Goal: Task Accomplishment & Management: Complete application form

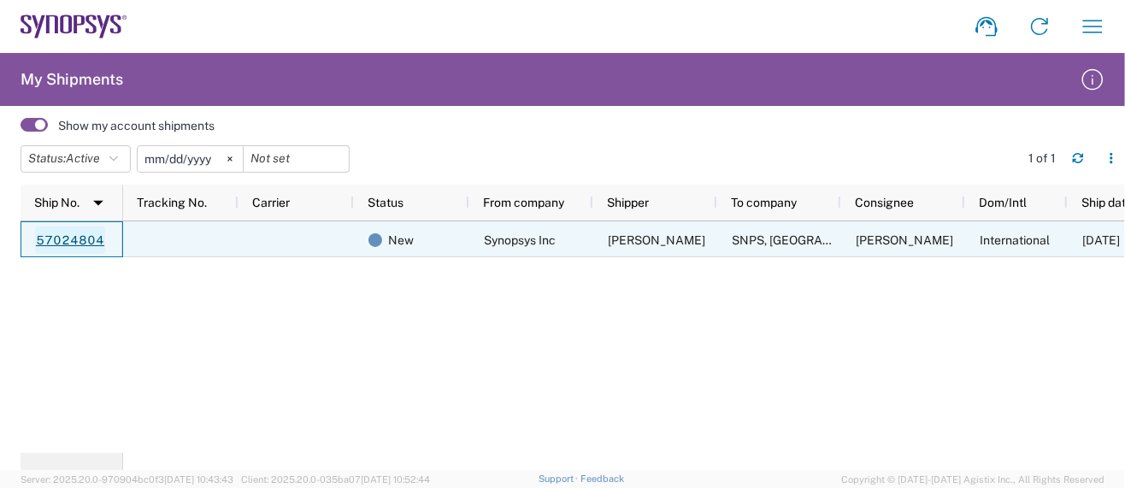
click at [53, 239] on link "57024804" at bounding box center [70, 240] width 70 height 27
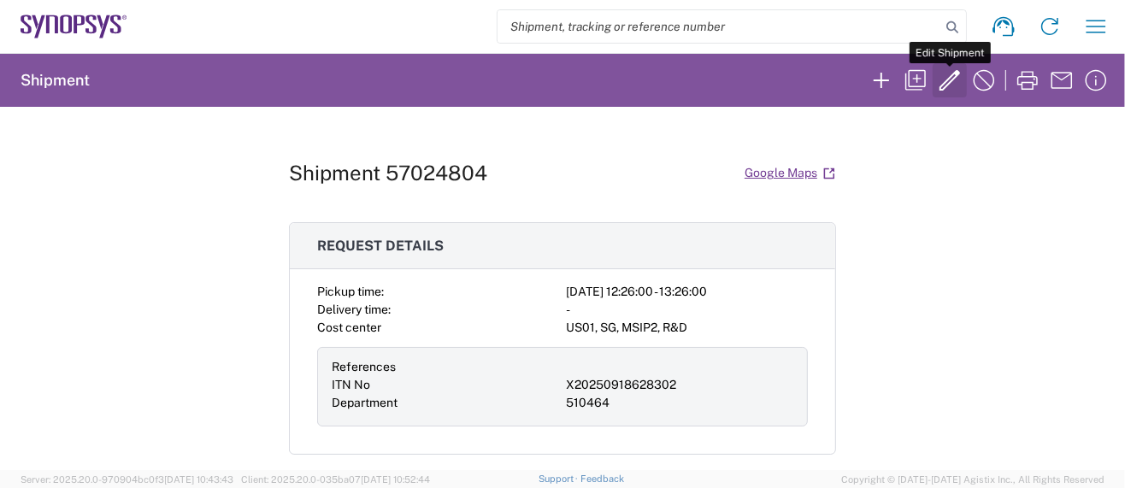
click at [945, 81] on icon "button" at bounding box center [949, 80] width 21 height 21
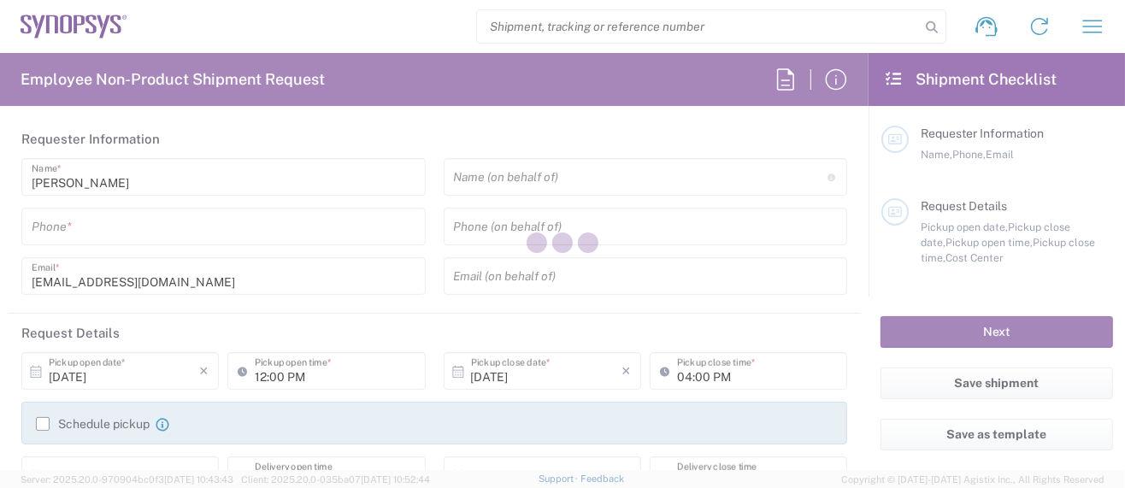
type input "5039399670"
type input "12:26 PM"
type input "01:26 PM"
type input "X20250918628302"
type input "510464"
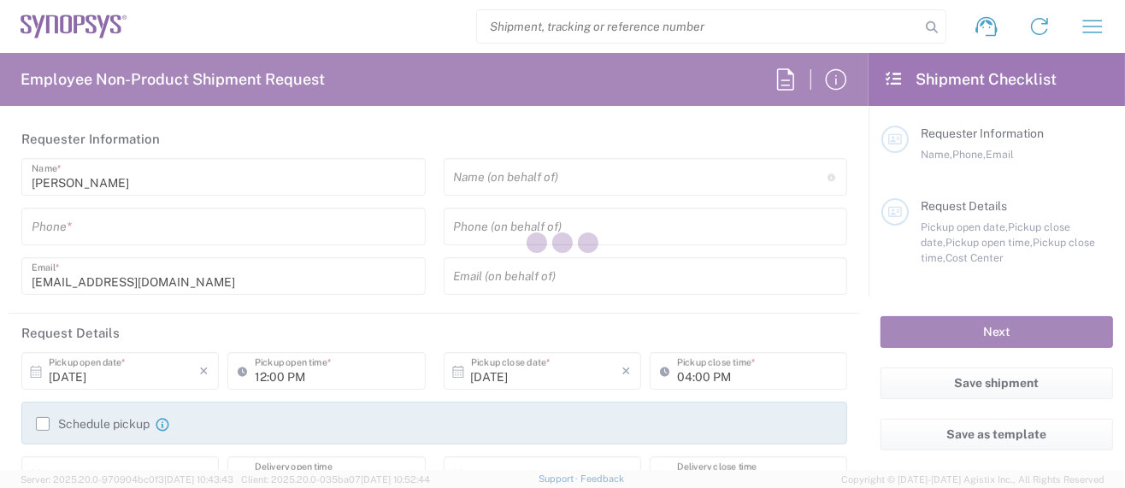
type textarea "[EMAIL_ADDRESS][DOMAIN_NAME], [EMAIL_ADDRESS][DOMAIN_NAME]"
type textarea "Please see attached. -[GEOGRAPHIC_DATA]"
type input "Hillsboro US03"
type input "Synopsys Inc"
type input "[STREET_ADDRESS][PERSON_NAME]"
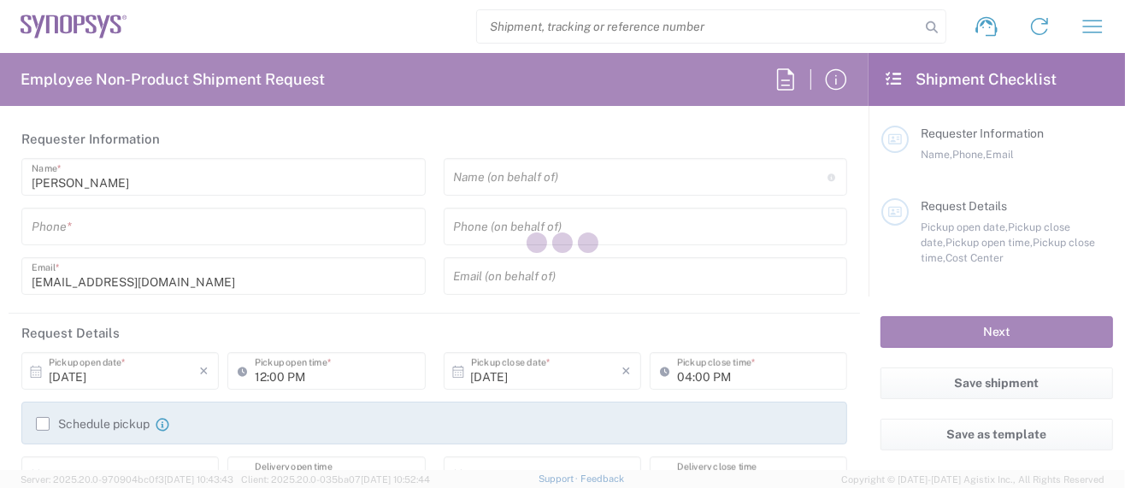
type input "Suite 400"
type input "Hillsboro"
type input "97124"
type input "[PERSON_NAME]"
type input "5039399670"
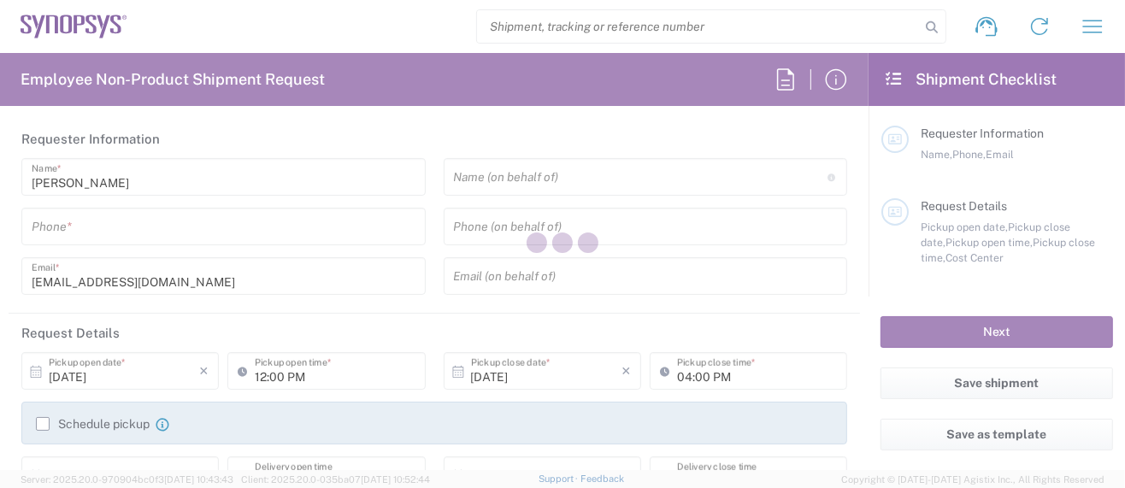
type input "[EMAIL_ADDRESS][DOMAIN_NAME]"
type input "Lisbon PT01"
type input "SNPS, [GEOGRAPHIC_DATA] Unipessoal, Lda."
type input "[GEOGRAPHIC_DATA]"
type input "Piso 2"
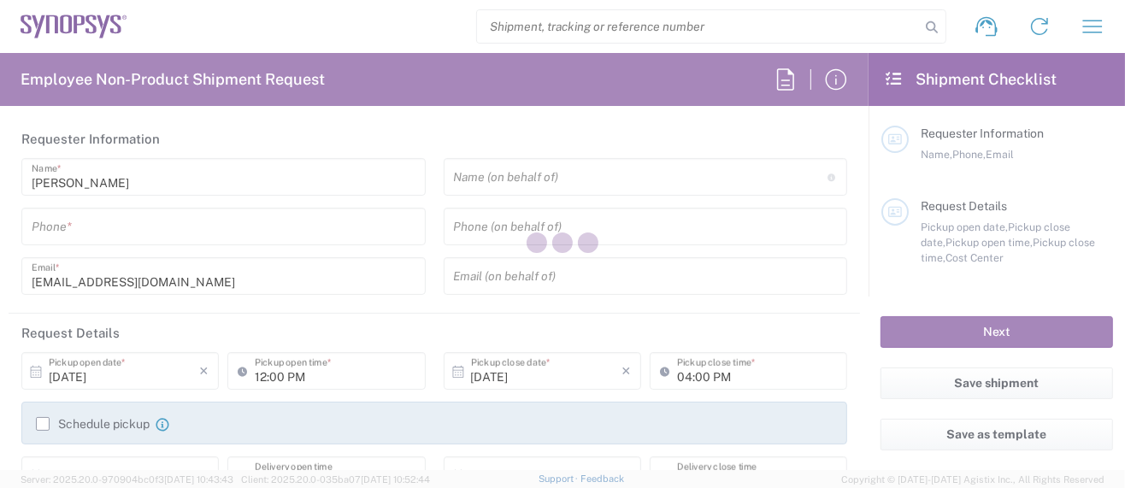
type input "Porto Salvo"
type input "2740-267"
type input "[PERSON_NAME]"
type input "351911999307"
type input "[EMAIL_ADDRESS][DOMAIN_NAME]"
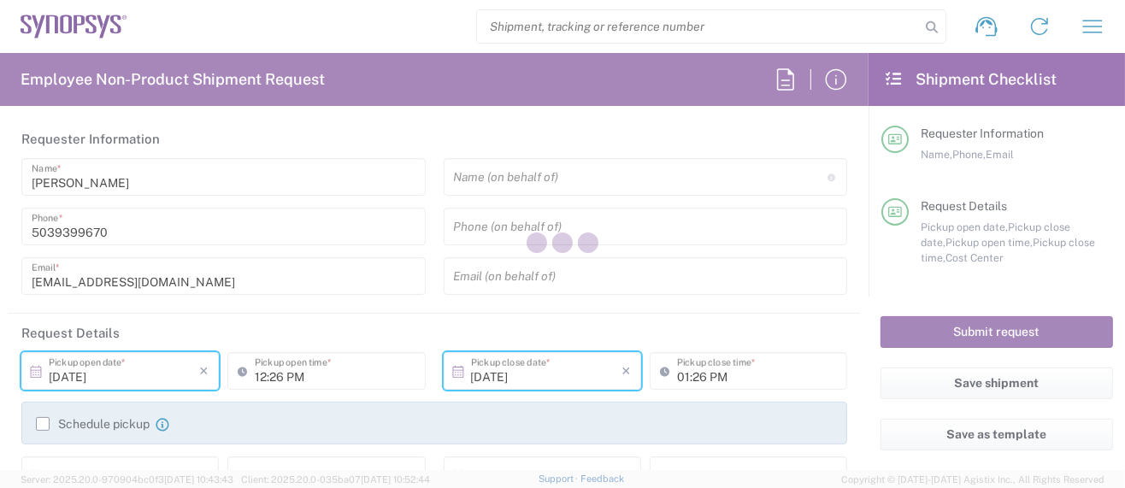
type input "[US_STATE]"
type input "[GEOGRAPHIC_DATA]"
type input "Department"
type input "[US_STATE]"
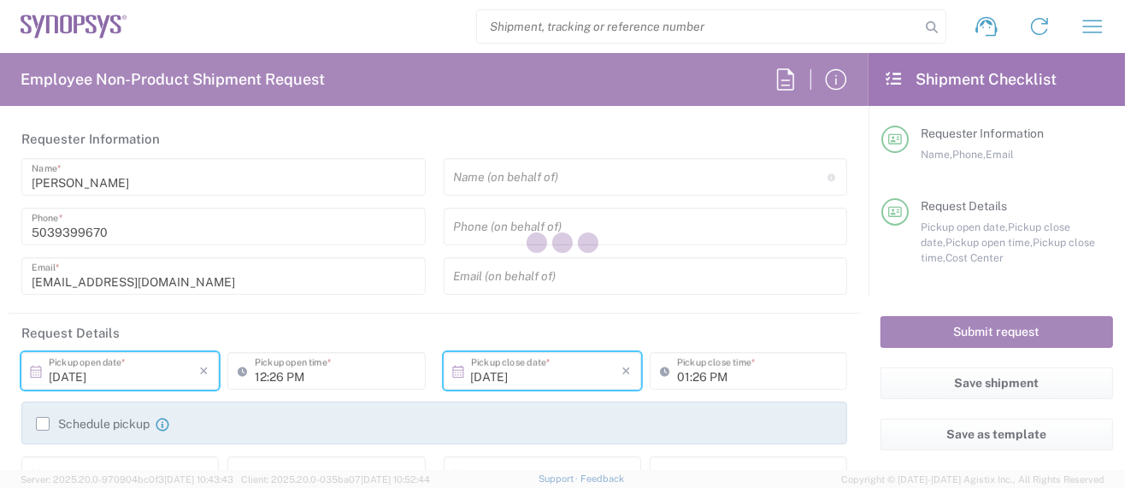
type input "Cardboard Box(es)"
type input "[GEOGRAPHIC_DATA]"
type input "US01, SG, MSIP2, R&D 510464"
type input "[GEOGRAPHIC_DATA]"
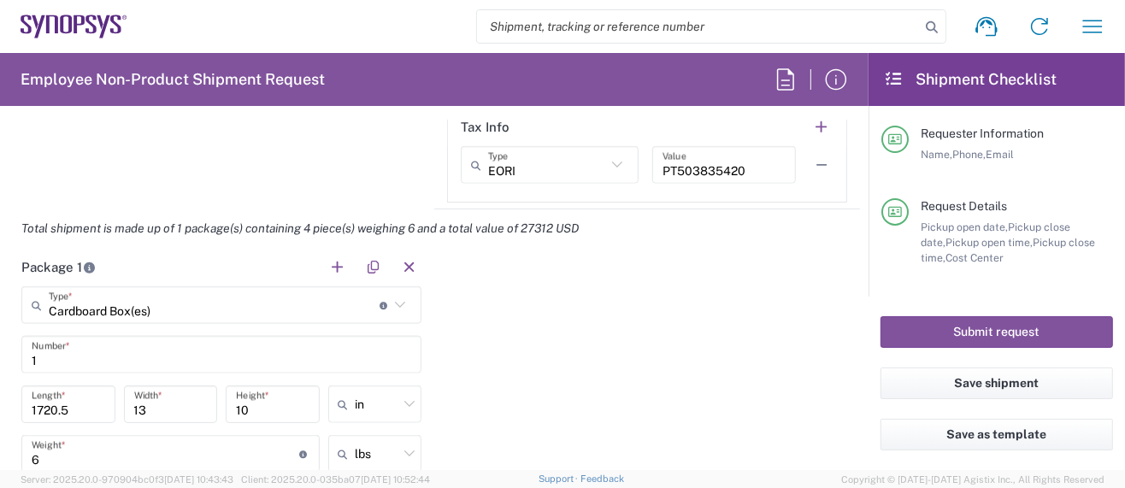
scroll to position [1595, 0]
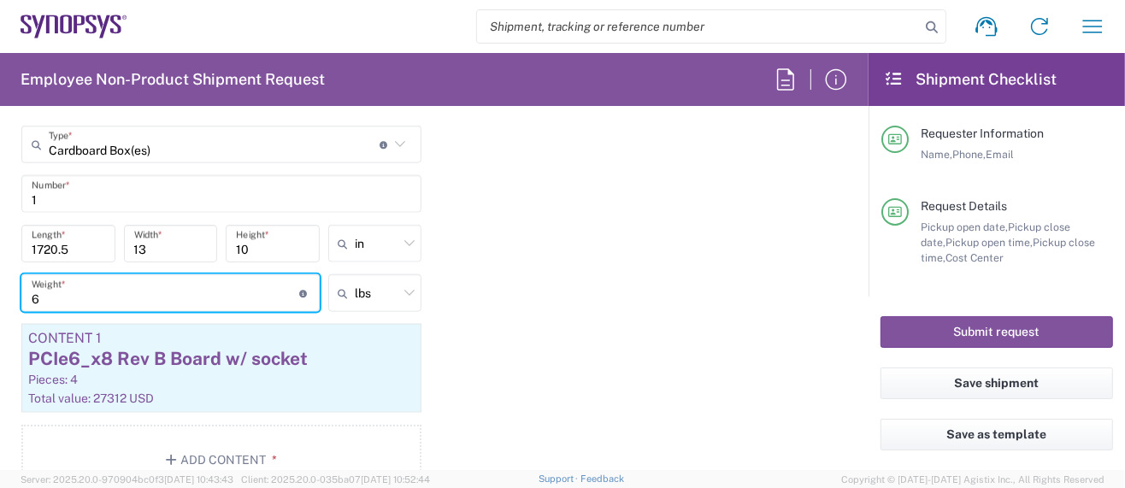
drag, startPoint x: 39, startPoint y: 294, endPoint x: 22, endPoint y: 293, distance: 17.1
click at [22, 295] on div "6 Weight * Total weight of package(s) in pounds or kilograms" at bounding box center [170, 293] width 298 height 38
type input "8"
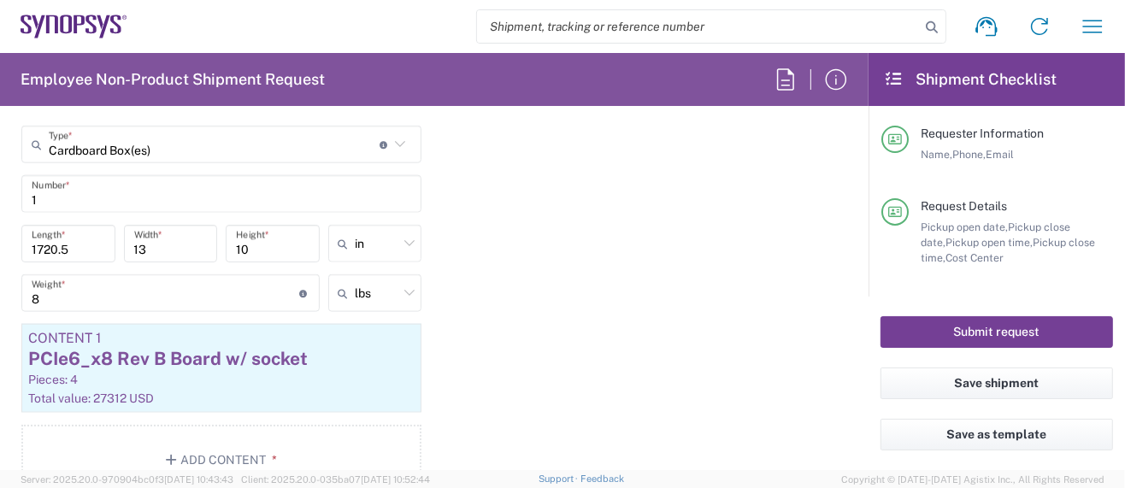
click at [928, 327] on button "Submit request" at bounding box center [996, 332] width 232 height 32
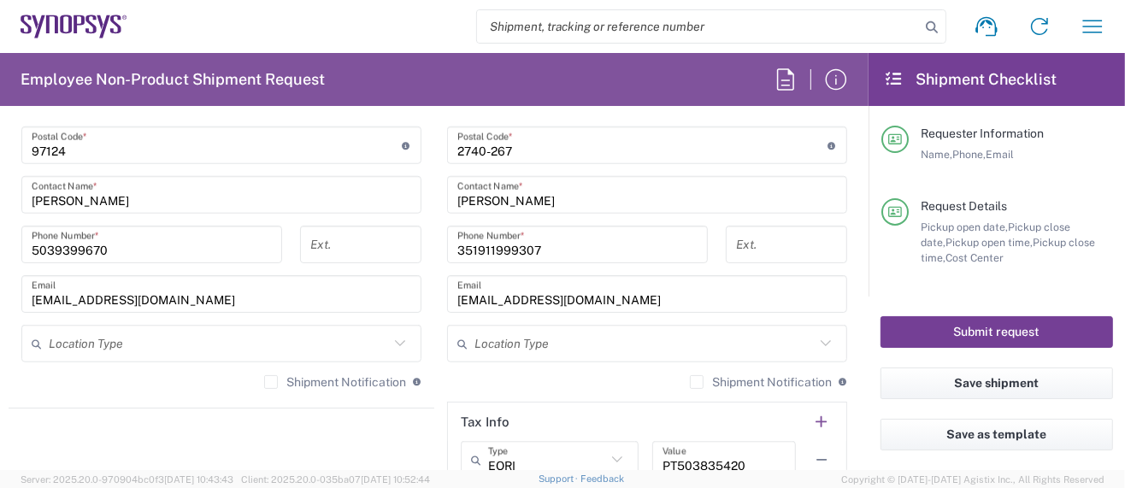
scroll to position [684, 0]
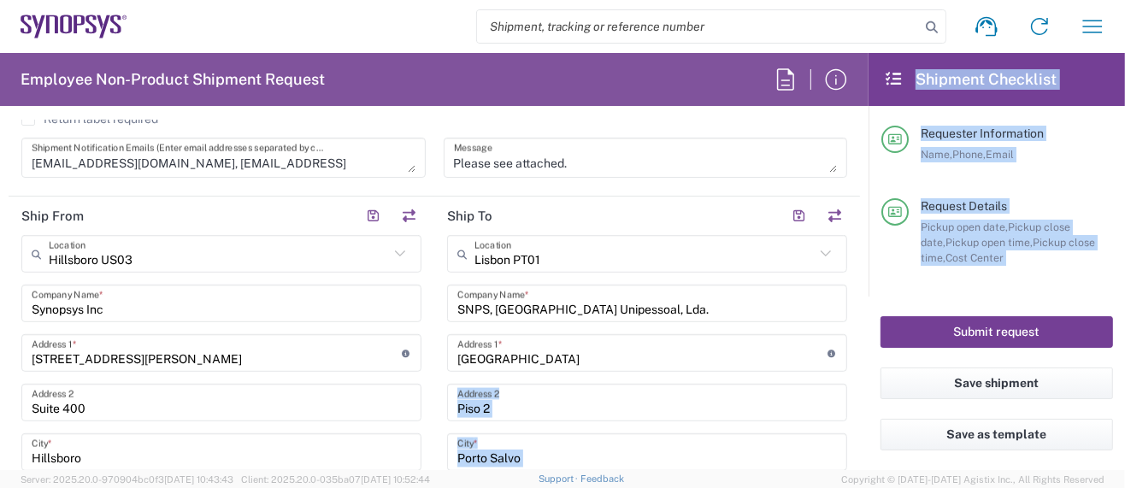
click at [913, 338] on div "Employee Non-Product Shipment Request Requester Information [PERSON_NAME] Name …" at bounding box center [562, 261] width 1125 height 417
click at [914, 336] on button "Submit request" at bounding box center [996, 332] width 232 height 32
click at [921, 333] on button "Submit request" at bounding box center [996, 332] width 232 height 32
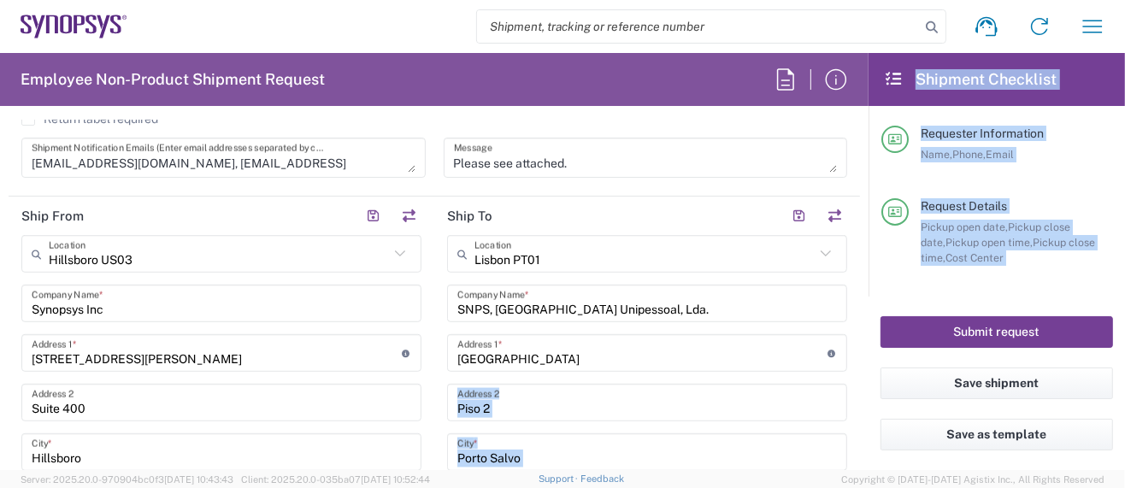
click at [991, 330] on button "Submit request" at bounding box center [996, 332] width 232 height 32
click at [990, 330] on button "Submit request" at bounding box center [996, 332] width 232 height 32
click at [990, 327] on button "Submit request" at bounding box center [996, 332] width 232 height 32
click at [989, 327] on button "Submit request" at bounding box center [996, 332] width 232 height 32
click at [957, 340] on button "Submit request" at bounding box center [996, 332] width 232 height 32
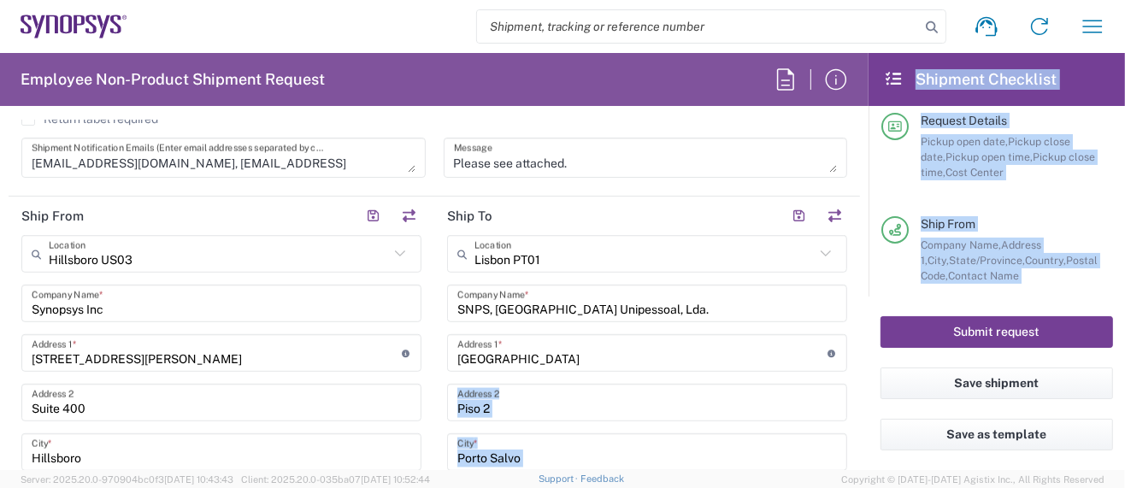
scroll to position [327, 0]
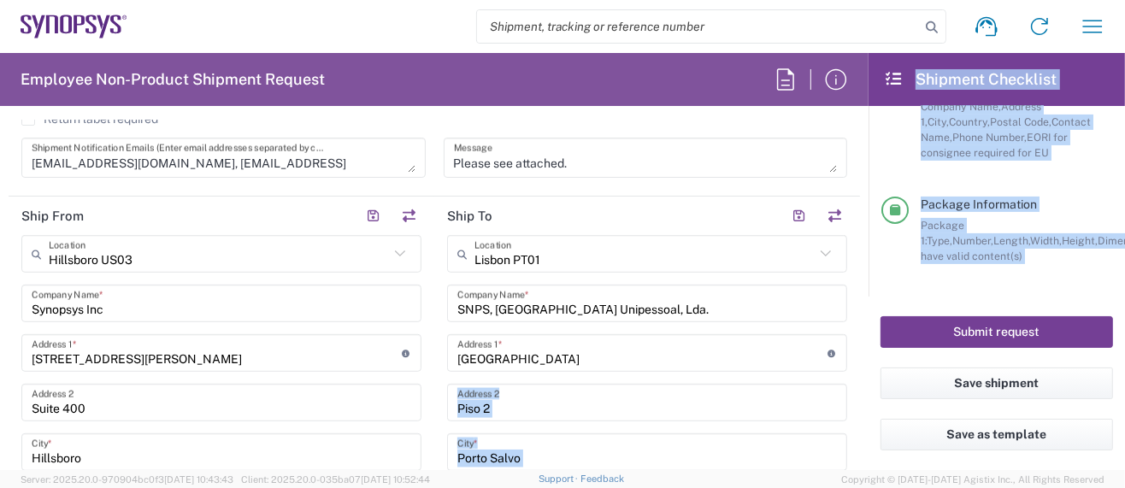
click at [1051, 328] on button "Submit request" at bounding box center [996, 332] width 232 height 32
click at [1050, 328] on button "Submit request" at bounding box center [996, 332] width 232 height 32
click at [1047, 327] on button "Submit request" at bounding box center [996, 332] width 232 height 32
click at [1045, 326] on button "Submit request" at bounding box center [996, 332] width 232 height 32
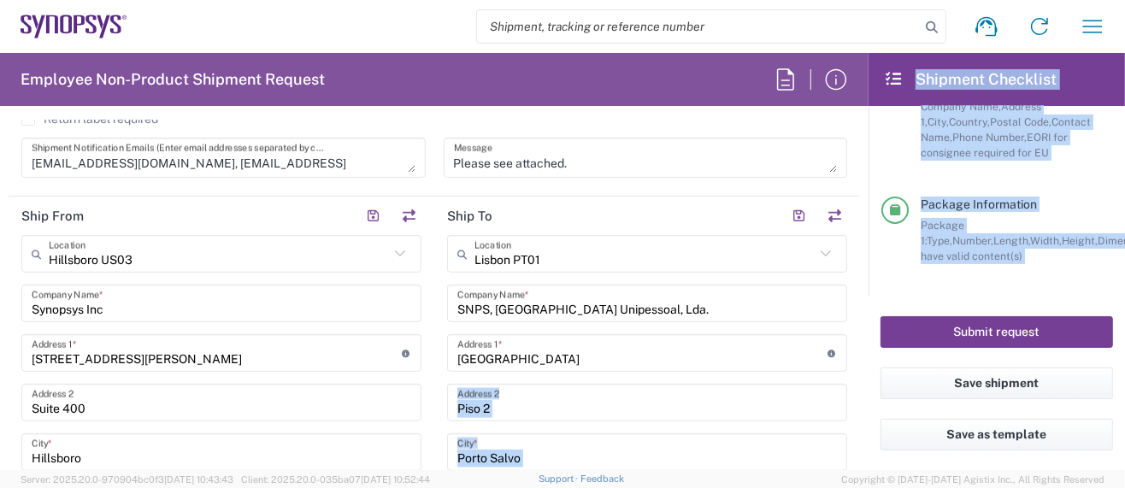
click at [1045, 325] on button "Submit request" at bounding box center [996, 332] width 232 height 32
click at [1044, 324] on button "Submit request" at bounding box center [996, 332] width 232 height 32
click at [1017, 392] on button "Save shipment" at bounding box center [996, 384] width 232 height 32
click at [1017, 391] on div at bounding box center [562, 244] width 1125 height 488
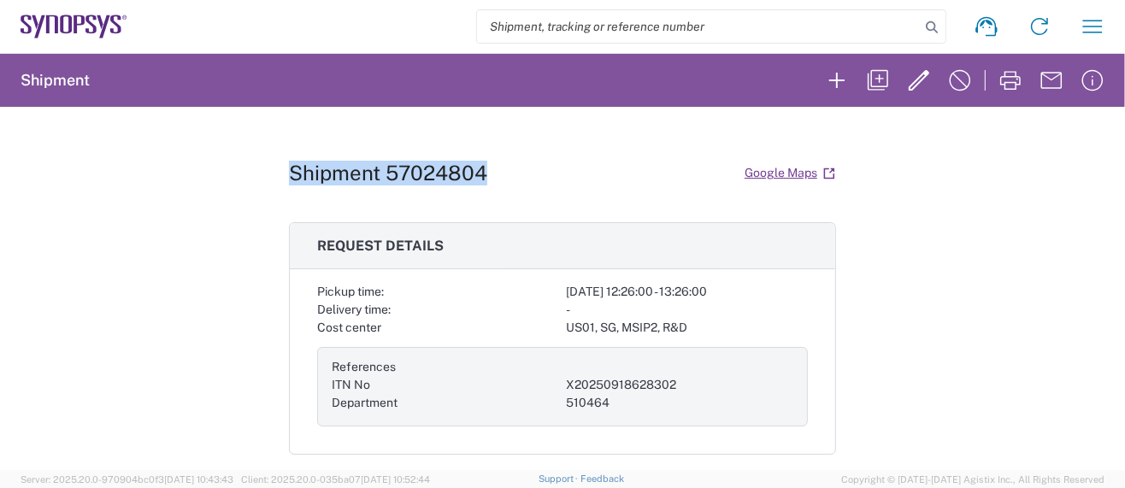
drag, startPoint x: 283, startPoint y: 172, endPoint x: 475, endPoint y: 173, distance: 192.3
click at [475, 173] on h1 "Shipment 57024804" at bounding box center [388, 173] width 198 height 25
copy h1 "Shipment 57024804"
